Goal: Task Accomplishment & Management: Manage account settings

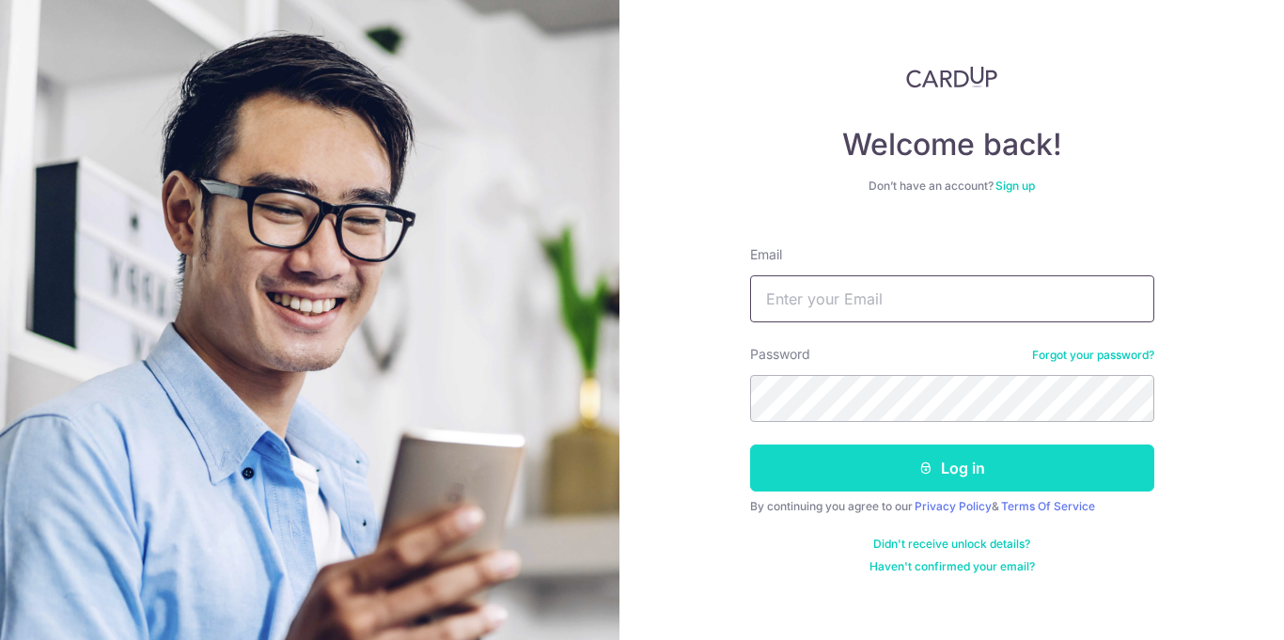
type input "[EMAIL_ADDRESS][DOMAIN_NAME]"
click at [963, 473] on button "Log in" at bounding box center [952, 468] width 404 height 47
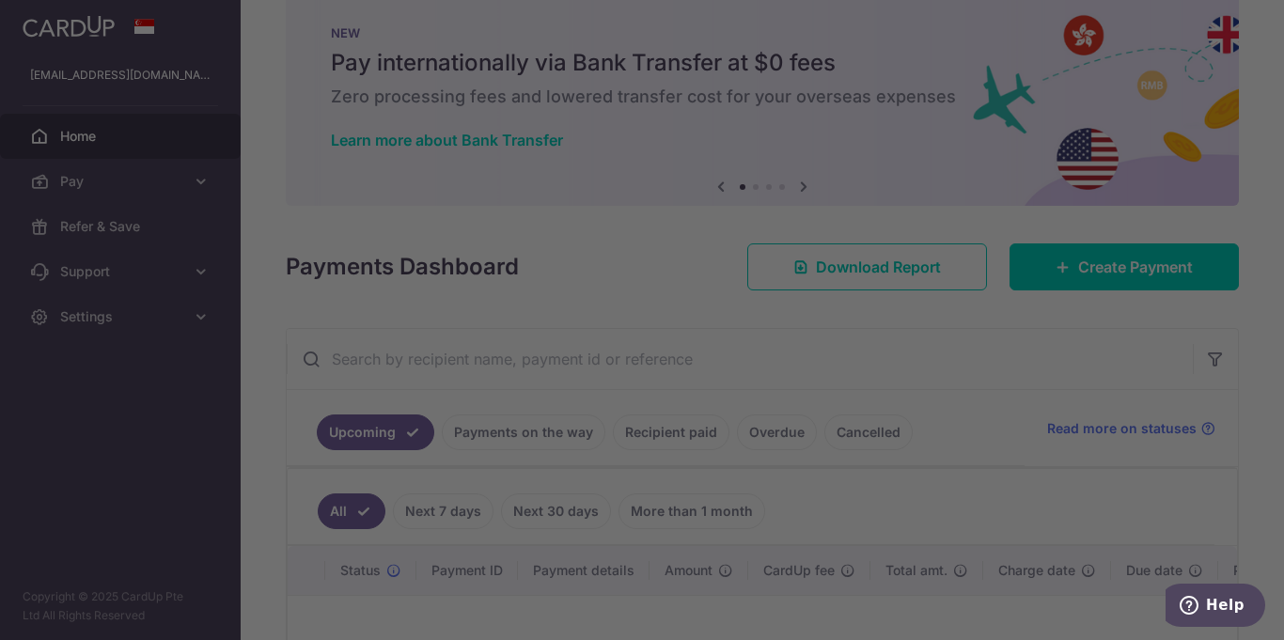
scroll to position [55, 0]
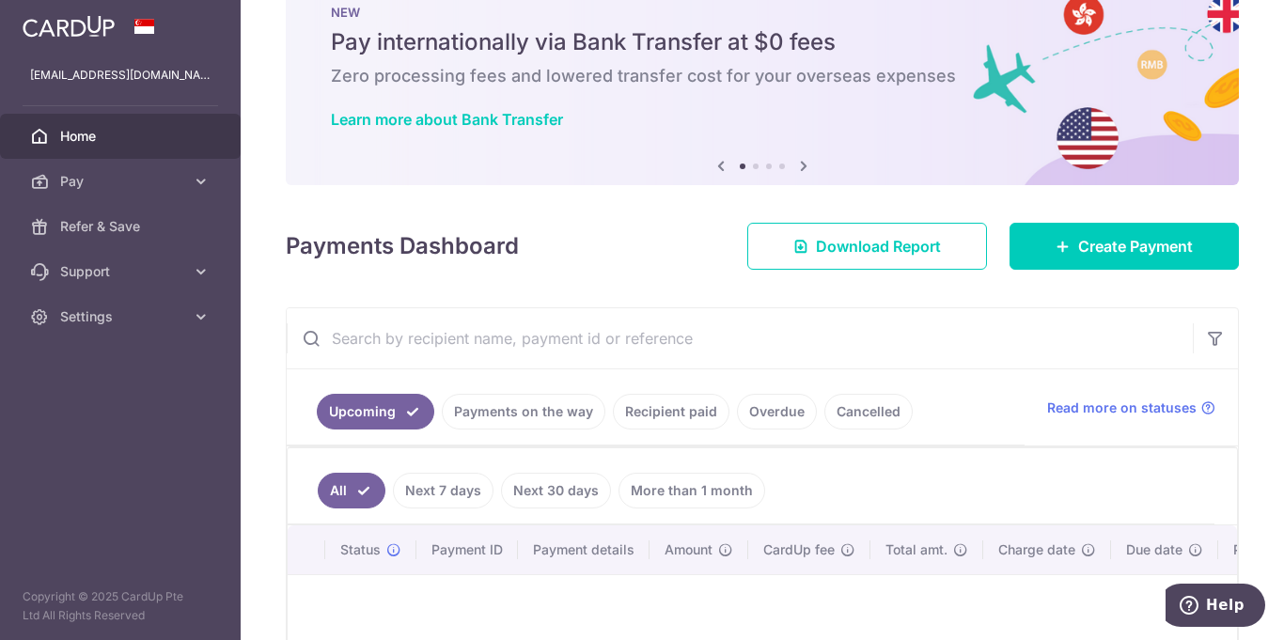
click at [70, 128] on span "Home" at bounding box center [122, 136] width 124 height 19
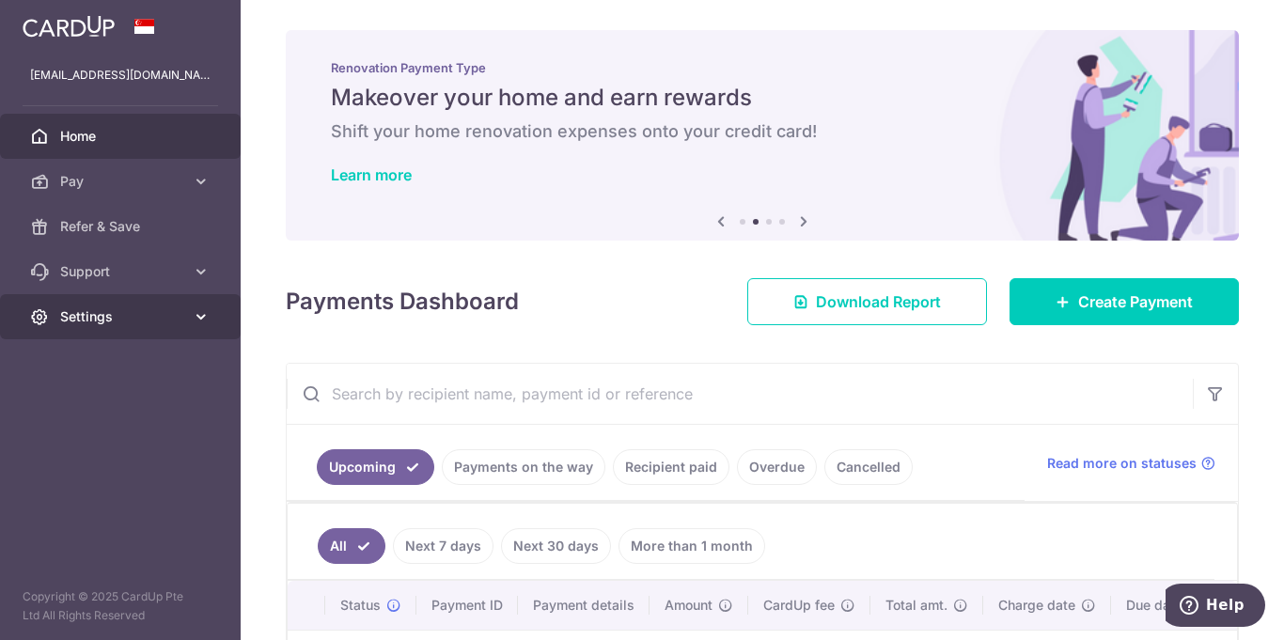
click at [188, 317] on link "Settings" at bounding box center [120, 316] width 241 height 45
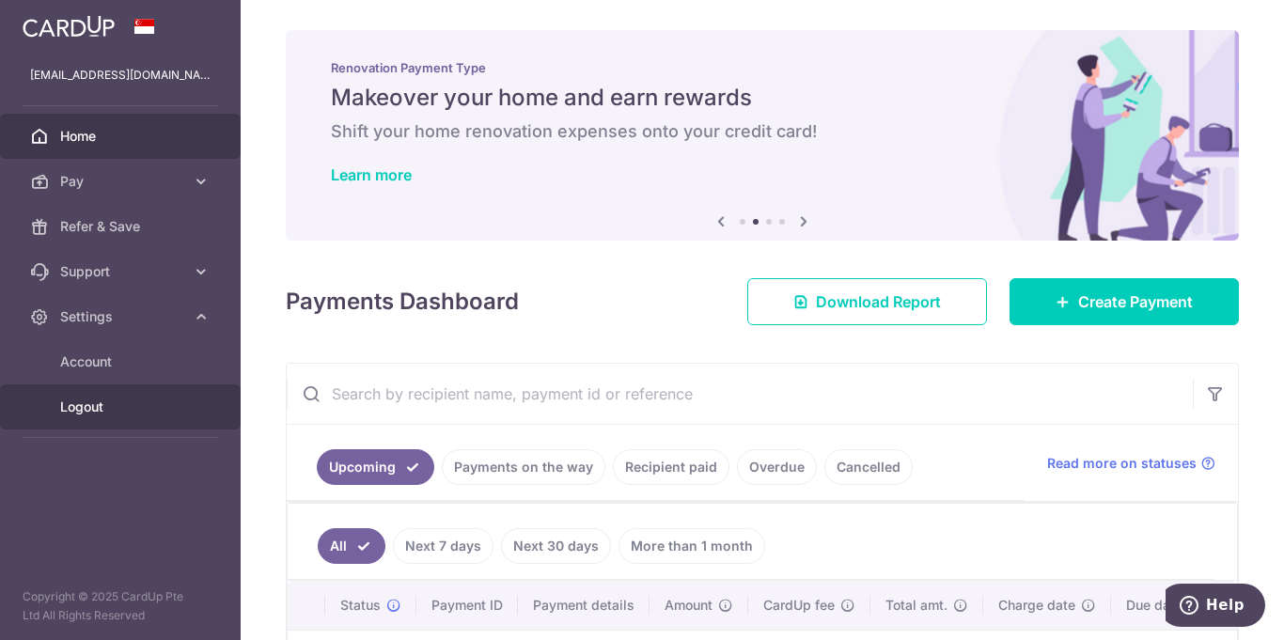
click at [77, 409] on span "Logout" at bounding box center [122, 407] width 124 height 19
